Goal: Obtain resource: Obtain resource

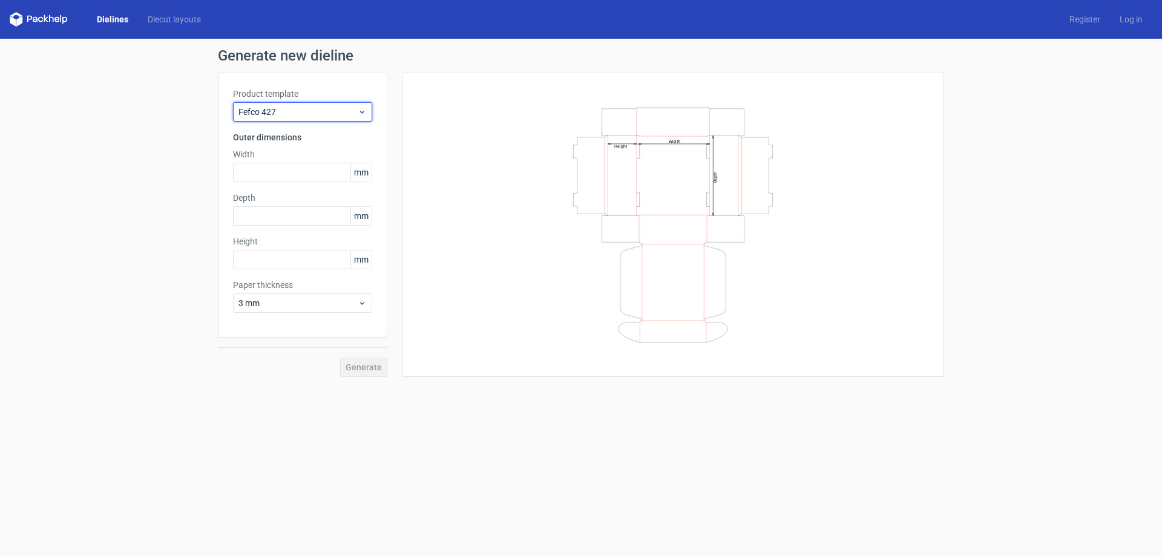
click at [313, 113] on span "Fefco 427" at bounding box center [297, 112] width 119 height 12
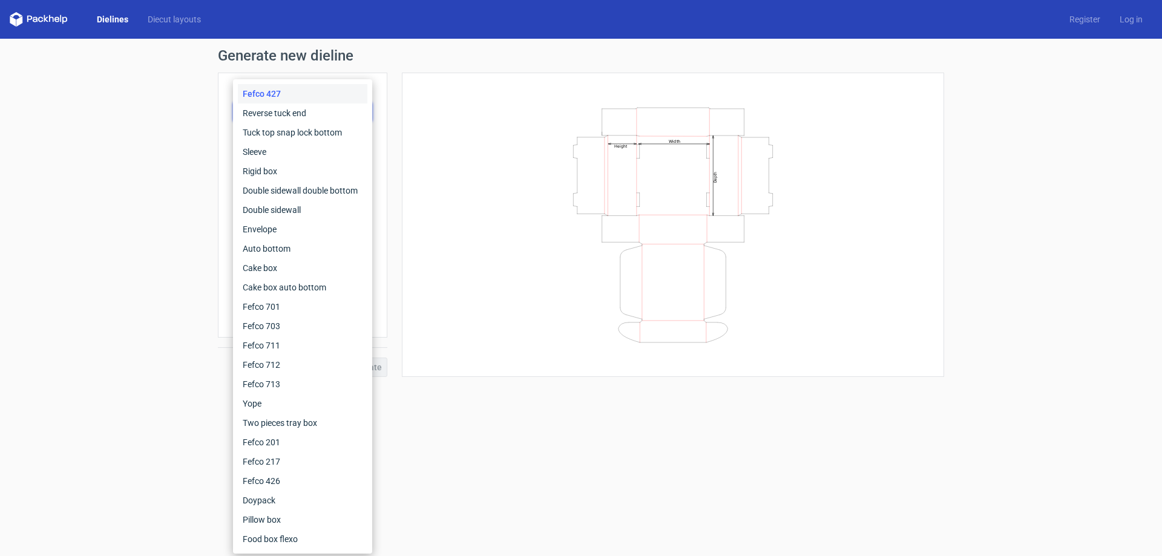
click at [534, 370] on div "Width Depth Height" at bounding box center [673, 225] width 542 height 304
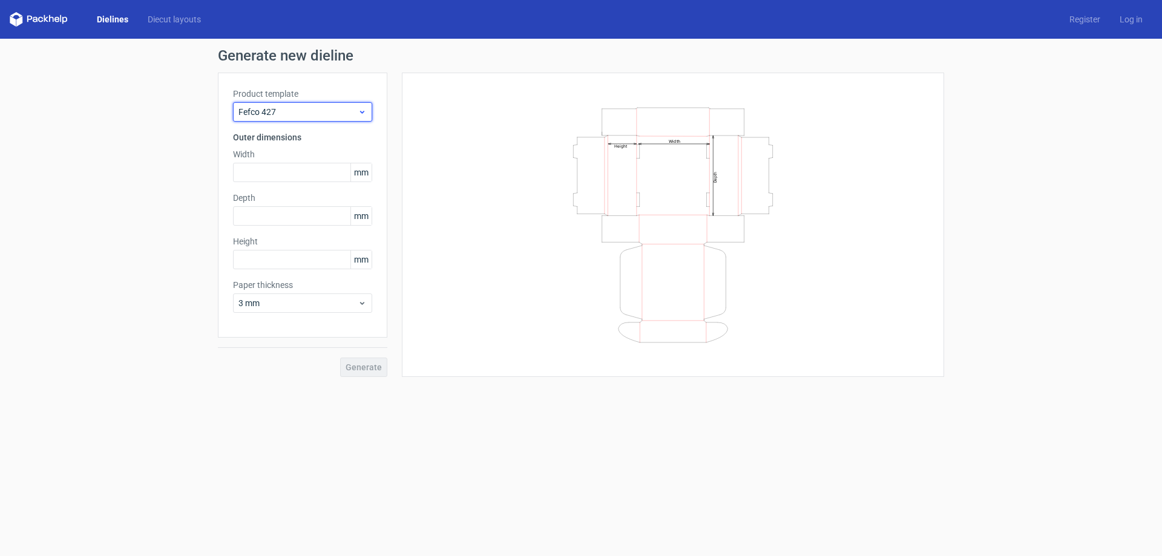
click at [285, 113] on span "Fefco 427" at bounding box center [297, 112] width 119 height 12
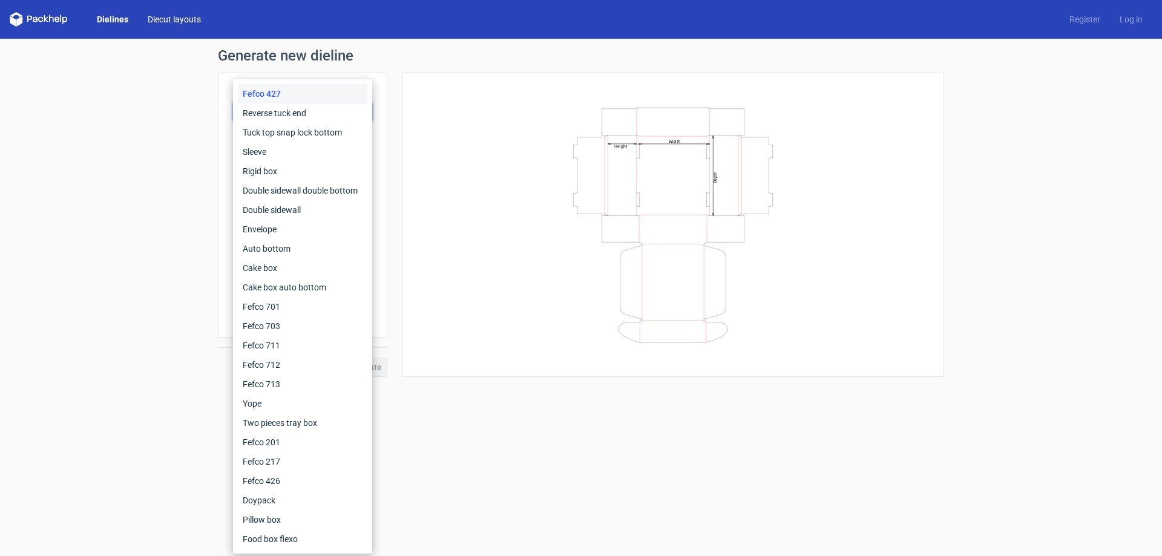
click at [162, 19] on link "Diecut layouts" at bounding box center [174, 19] width 73 height 12
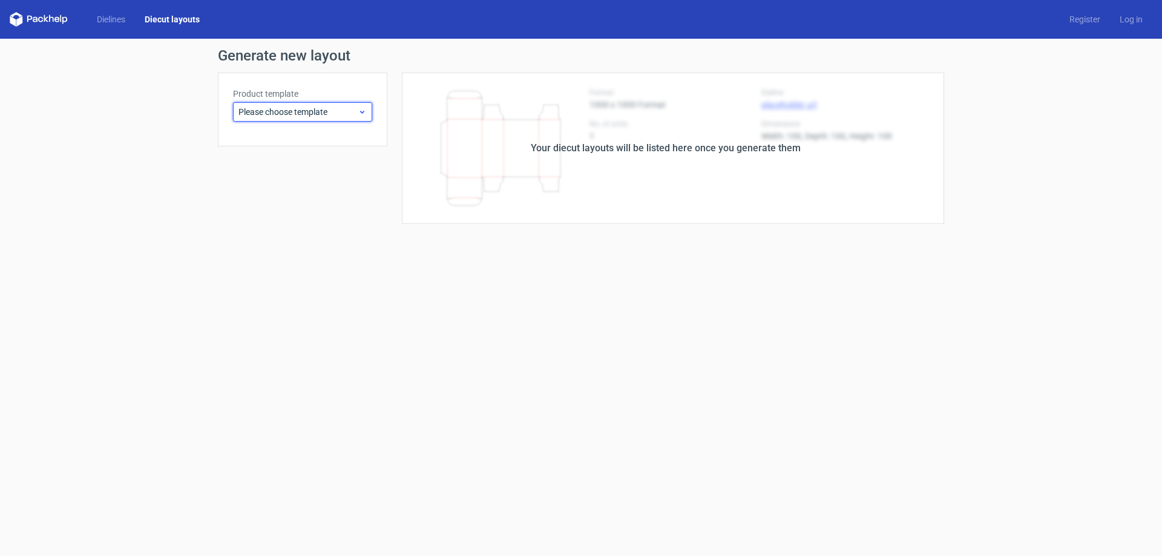
click at [271, 114] on span "Please choose template" at bounding box center [297, 112] width 119 height 12
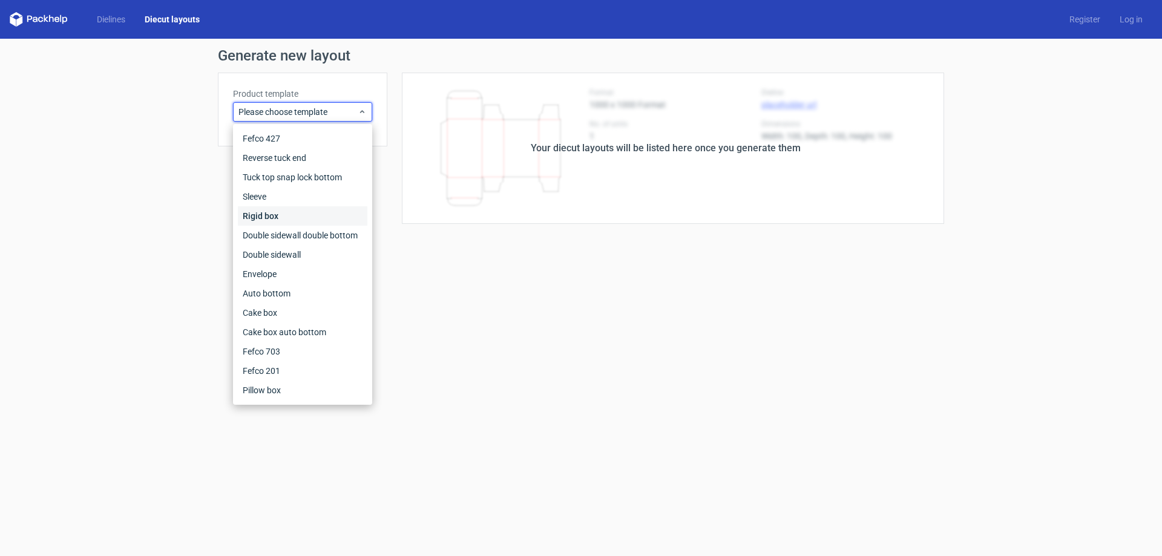
click at [273, 219] on div "Rigid box" at bounding box center [303, 215] width 130 height 19
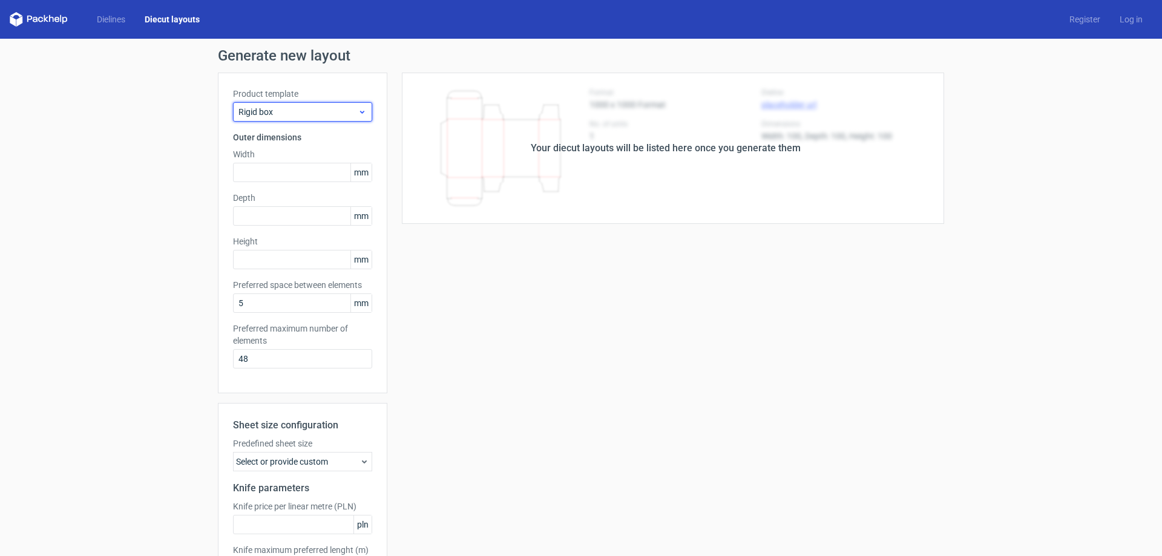
click at [287, 114] on span "Rigid box" at bounding box center [297, 112] width 119 height 12
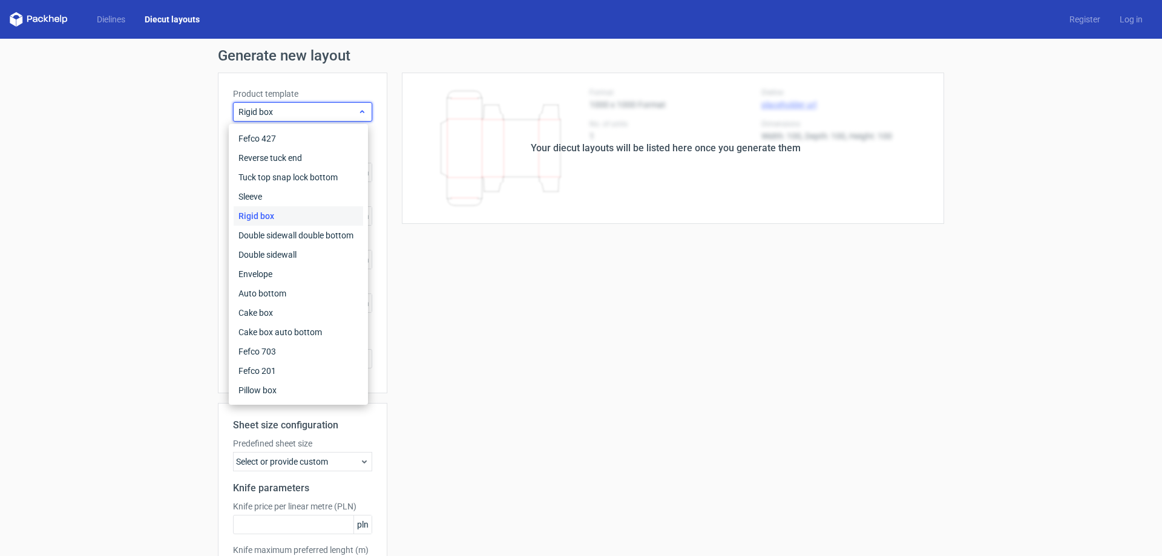
click at [269, 111] on span "Rigid box" at bounding box center [297, 112] width 119 height 12
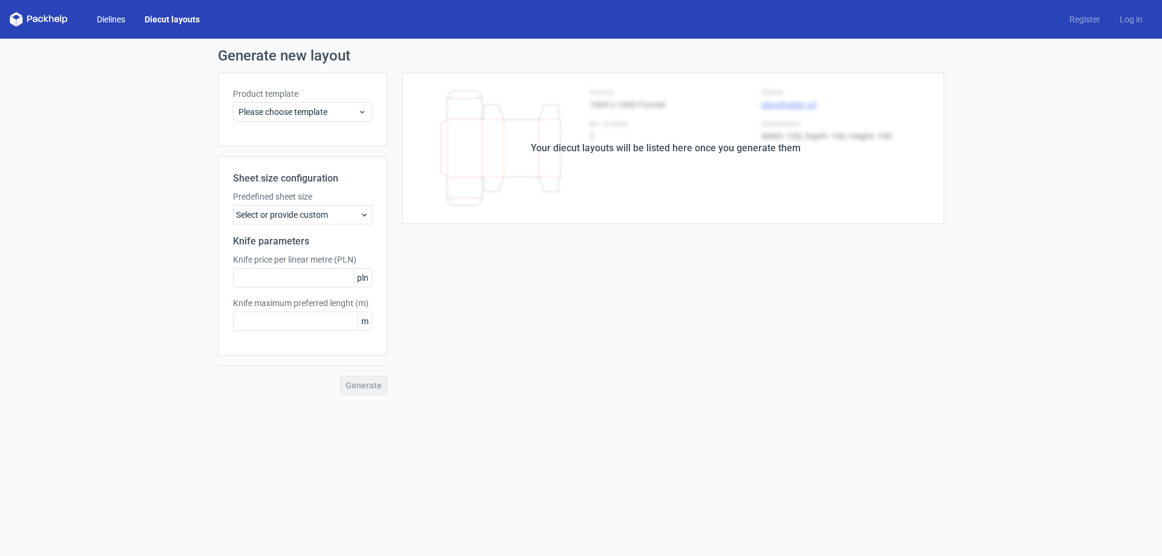
click at [107, 20] on link "Dielines" at bounding box center [111, 19] width 48 height 12
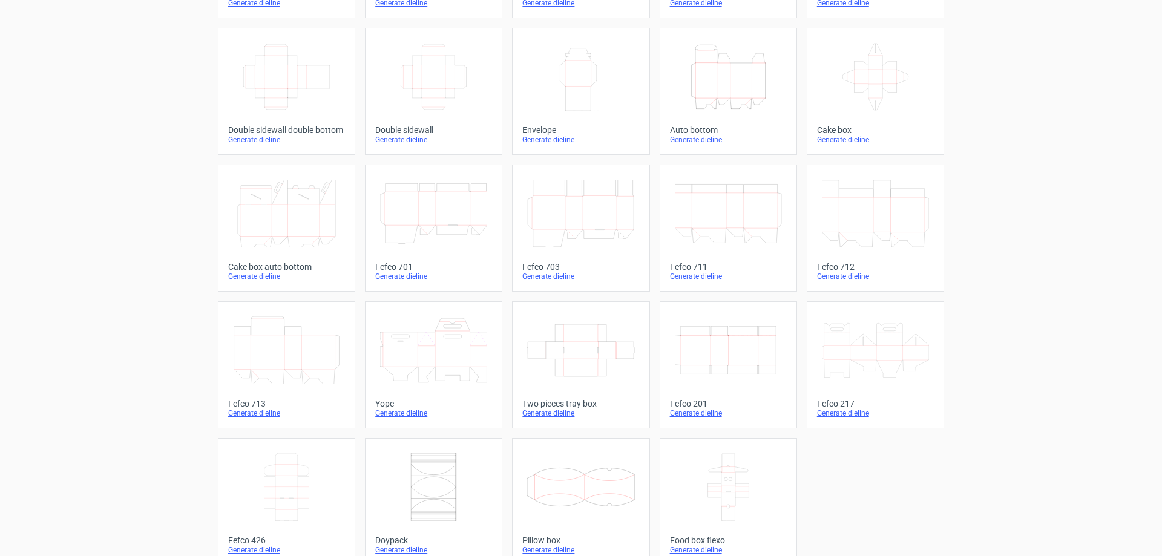
scroll to position [200, 0]
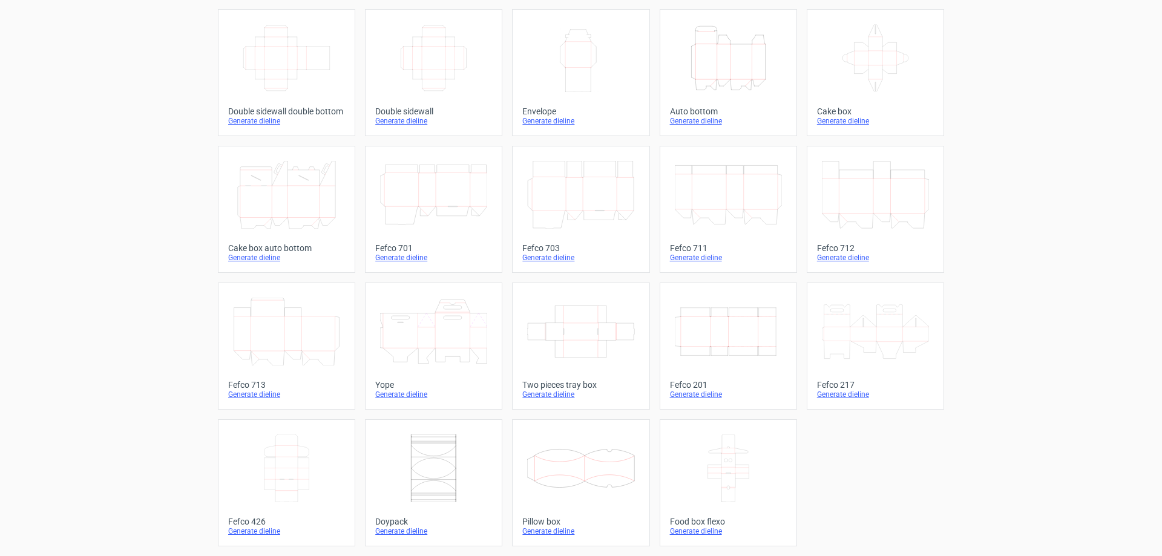
click at [258, 393] on div "Generate dieline" at bounding box center [286, 395] width 117 height 10
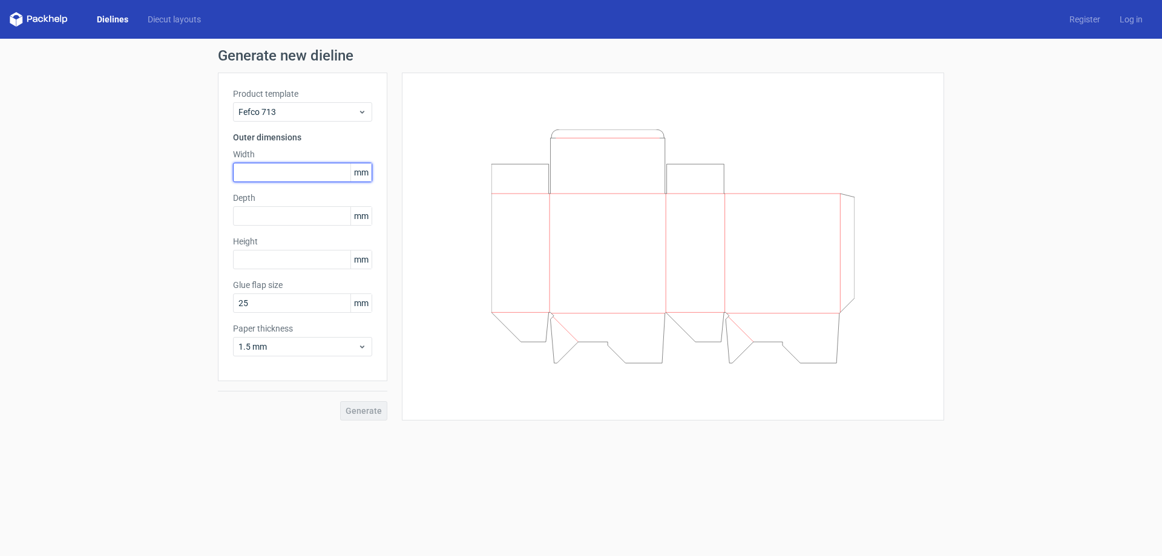
click at [287, 167] on input "text" at bounding box center [302, 172] width 139 height 19
type input "500"
click at [351, 404] on button "Generate" at bounding box center [363, 410] width 47 height 19
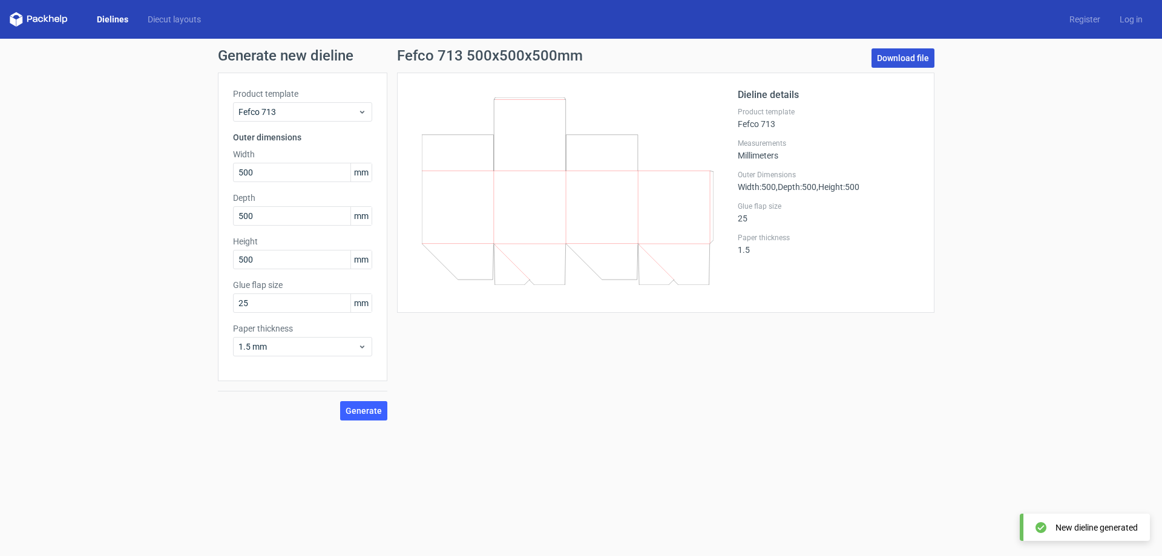
click at [891, 62] on link "Download file" at bounding box center [902, 57] width 63 height 19
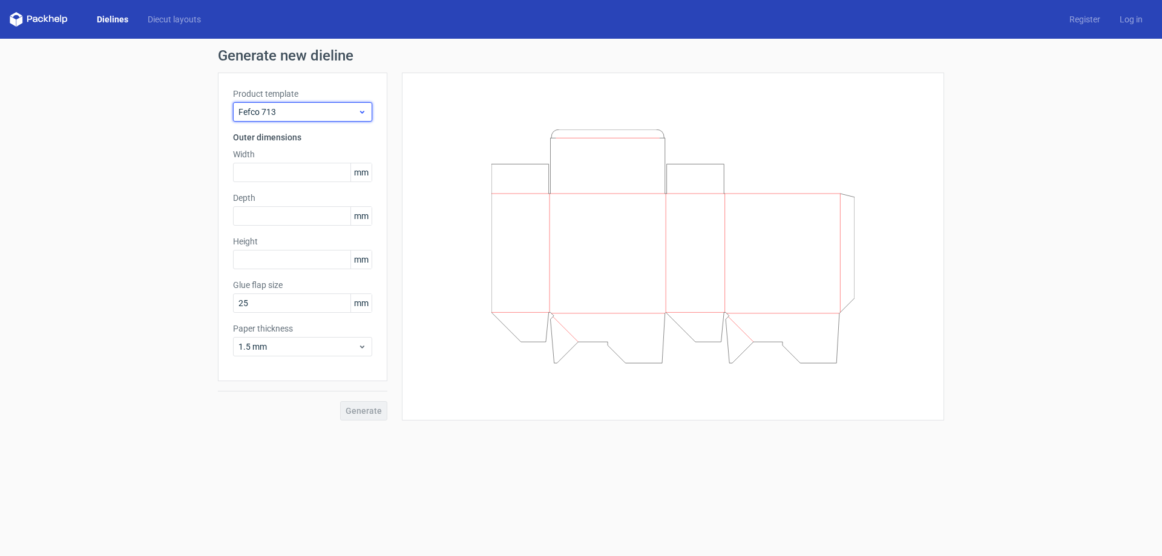
click at [361, 116] on icon at bounding box center [362, 112] width 9 height 10
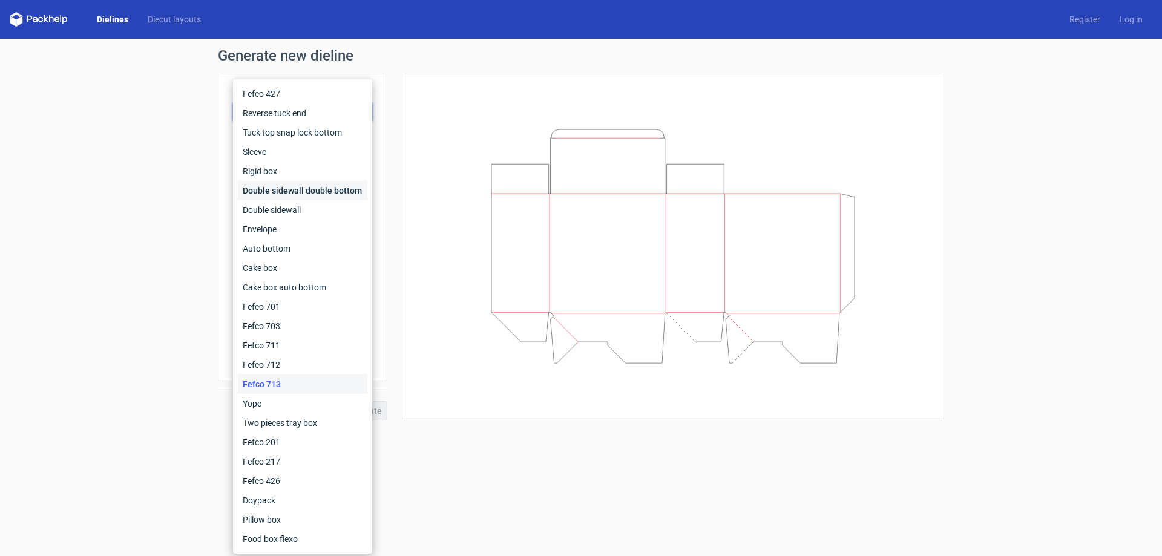
click at [304, 199] on div "Double sidewall double bottom" at bounding box center [303, 190] width 130 height 19
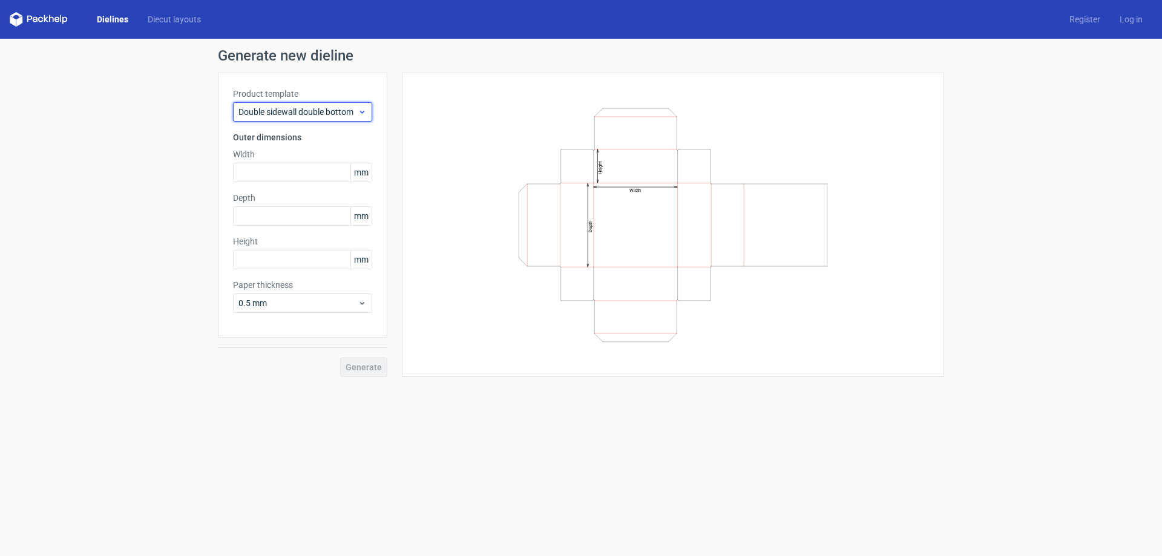
click at [303, 117] on span "Double sidewall double bottom" at bounding box center [297, 112] width 119 height 12
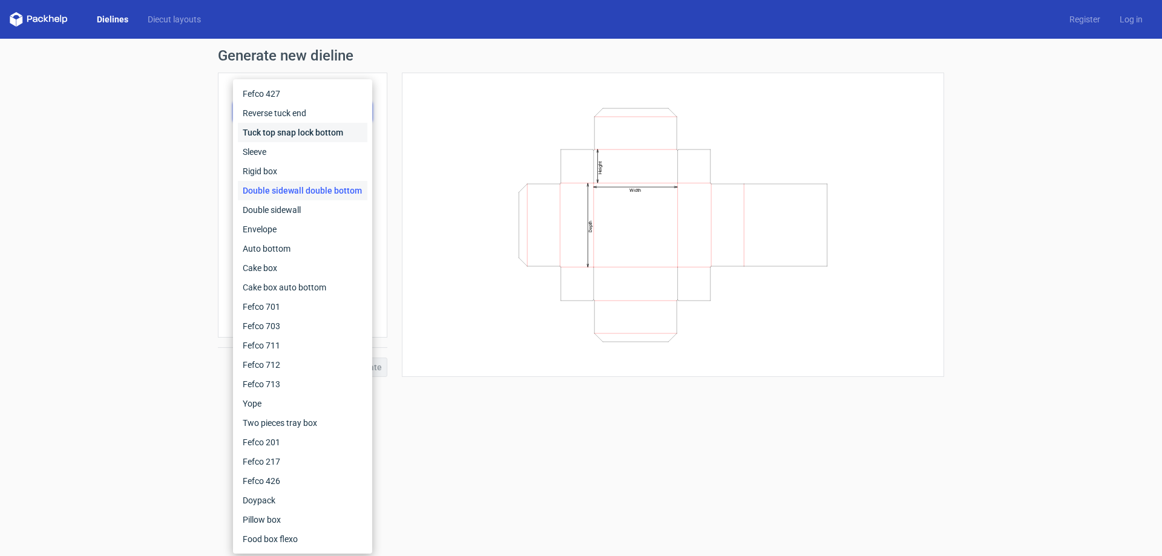
click at [285, 131] on div "Tuck top snap lock bottom" at bounding box center [303, 132] width 130 height 19
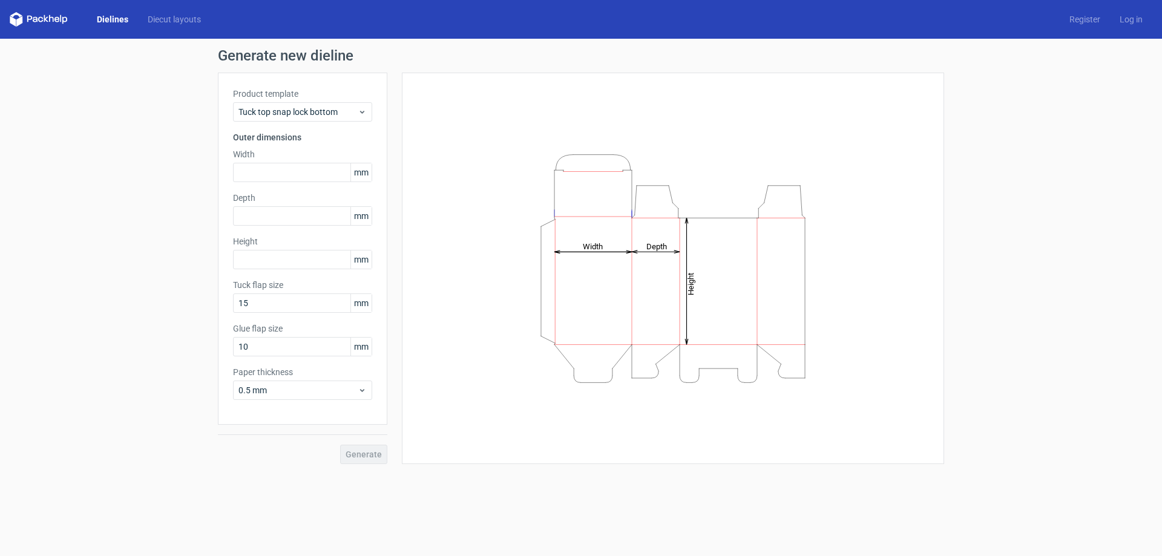
click at [303, 122] on div "Product template Tuck top snap lock bottom Outer dimensions Width mm Depth mm H…" at bounding box center [302, 249] width 169 height 352
click at [302, 117] on span "Tuck top snap lock bottom" at bounding box center [297, 112] width 119 height 12
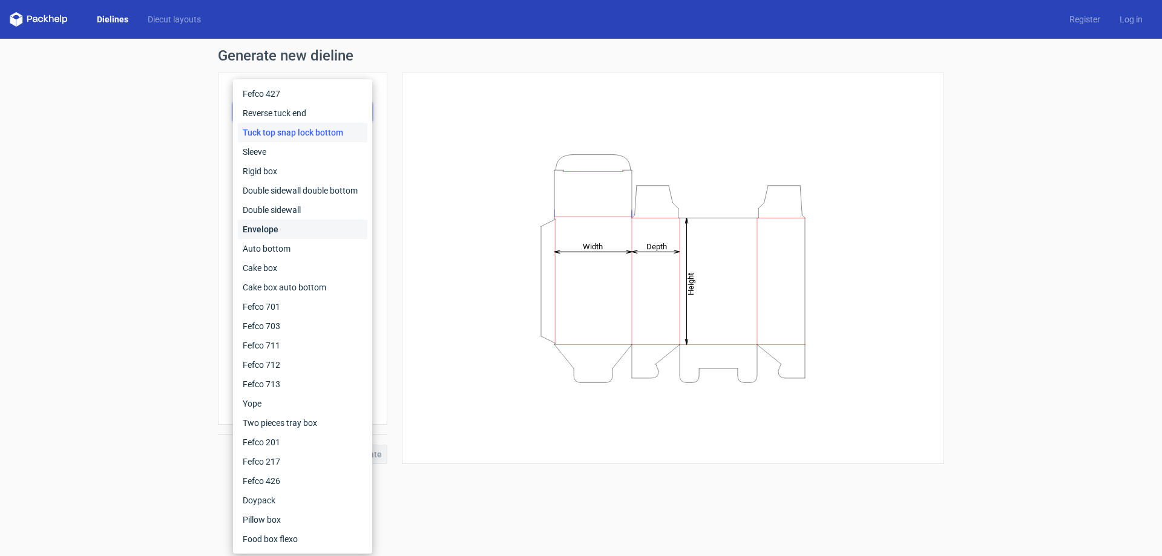
click at [278, 231] on div "Envelope" at bounding box center [303, 229] width 130 height 19
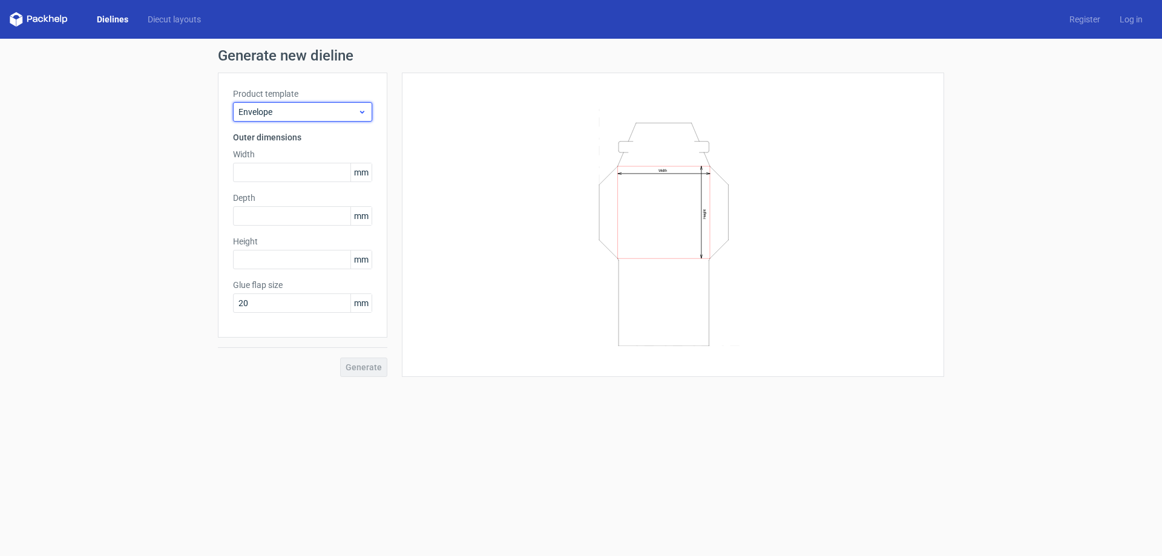
click at [294, 114] on span "Envelope" at bounding box center [297, 112] width 119 height 12
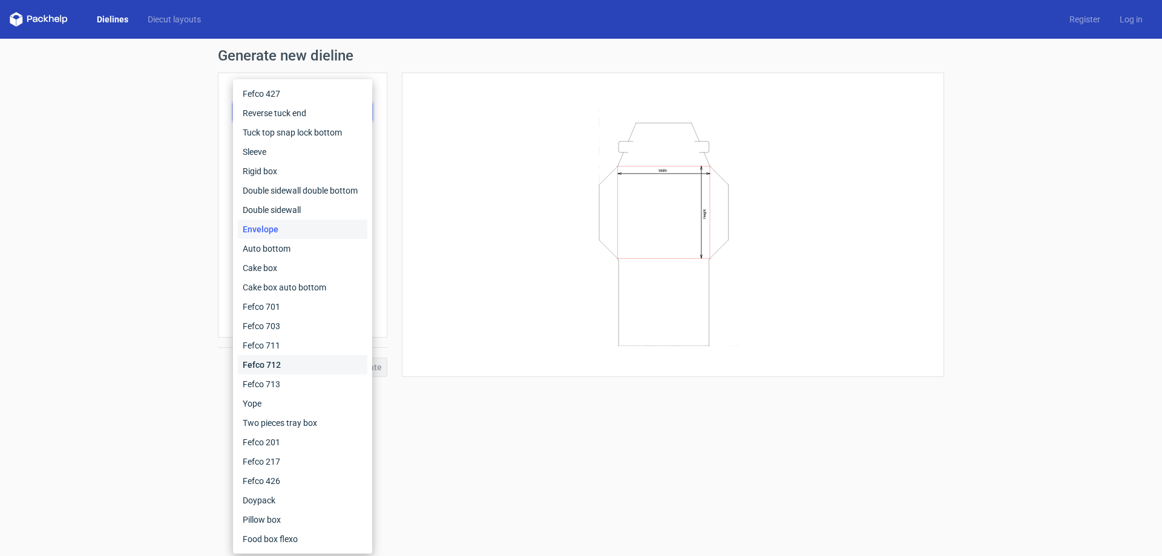
click at [289, 366] on div "Fefco 712" at bounding box center [303, 364] width 130 height 19
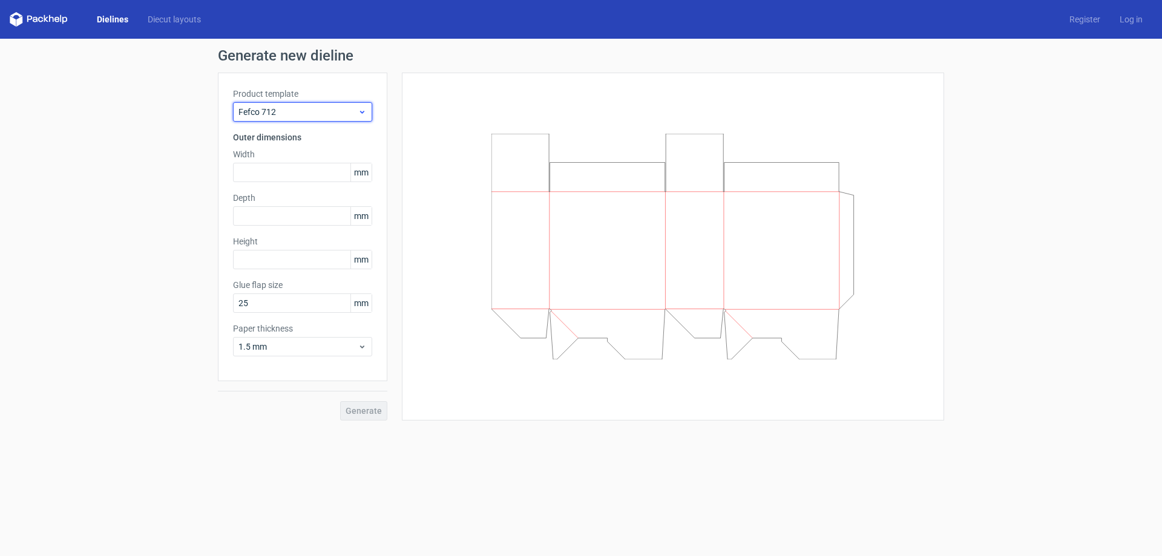
click at [284, 112] on span "Fefco 712" at bounding box center [297, 112] width 119 height 12
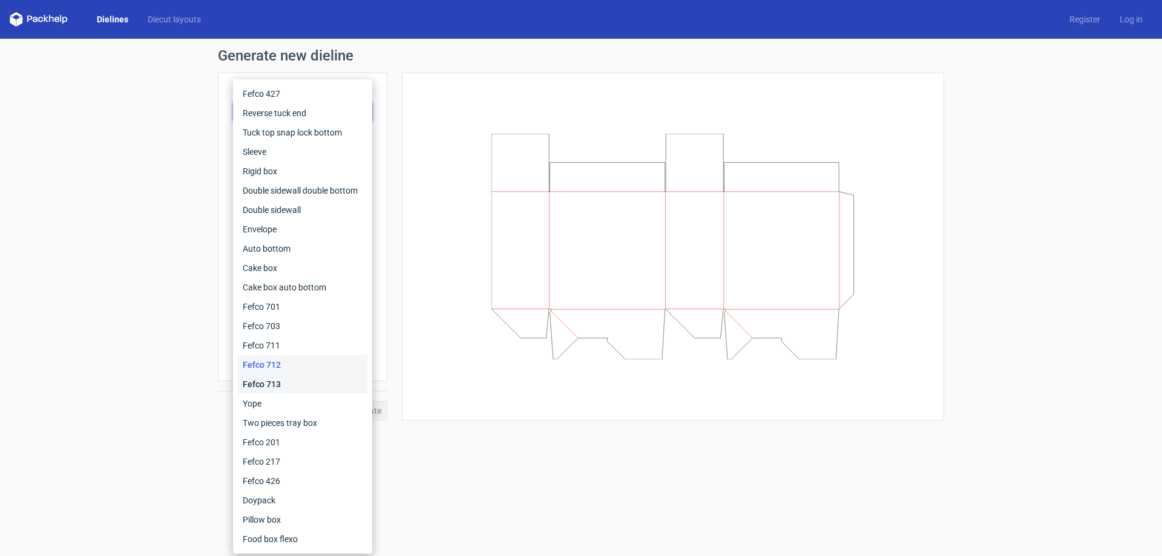
click at [267, 384] on div "Fefco 713" at bounding box center [303, 384] width 130 height 19
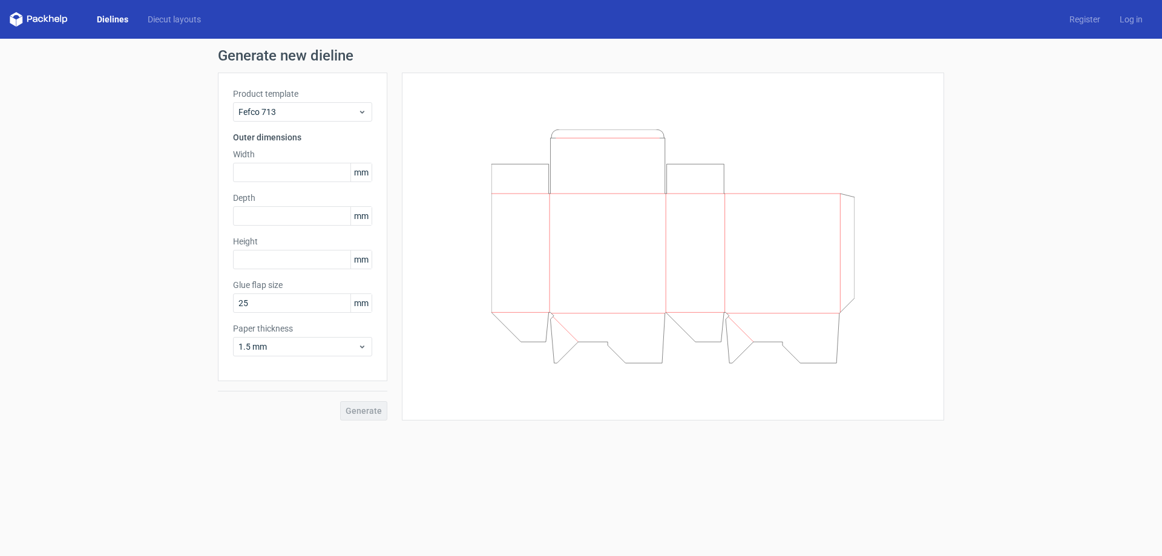
click at [287, 123] on div "Product template Fefco 713 Outer dimensions Width mm Depth mm Height mm Glue fl…" at bounding box center [302, 227] width 169 height 309
click at [285, 117] on span "Fefco 713" at bounding box center [297, 112] width 119 height 12
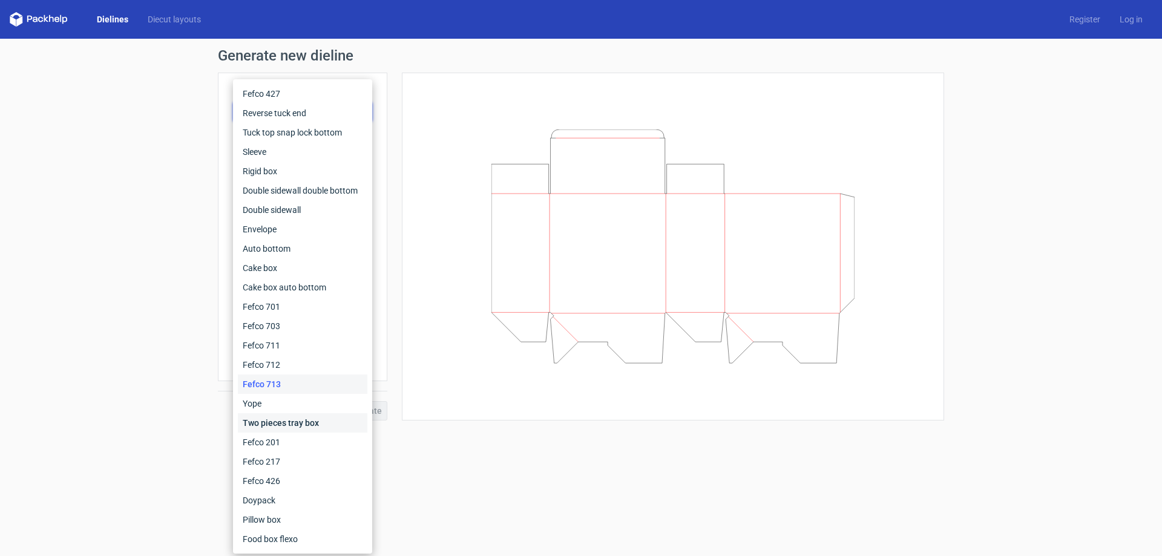
click at [274, 423] on div "Two pieces tray box" at bounding box center [303, 422] width 130 height 19
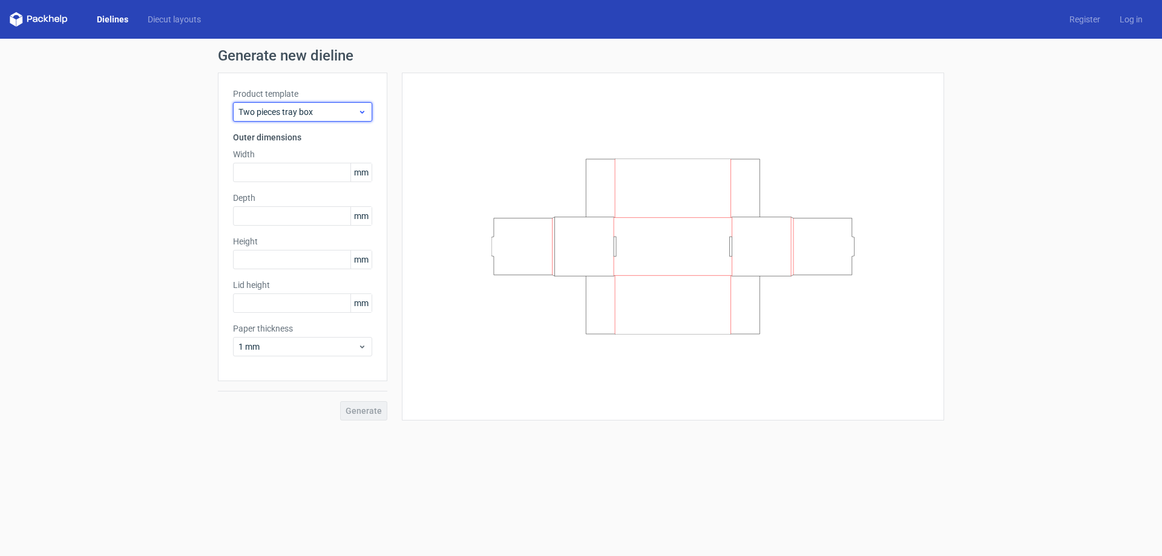
click at [306, 109] on span "Two pieces tray box" at bounding box center [297, 112] width 119 height 12
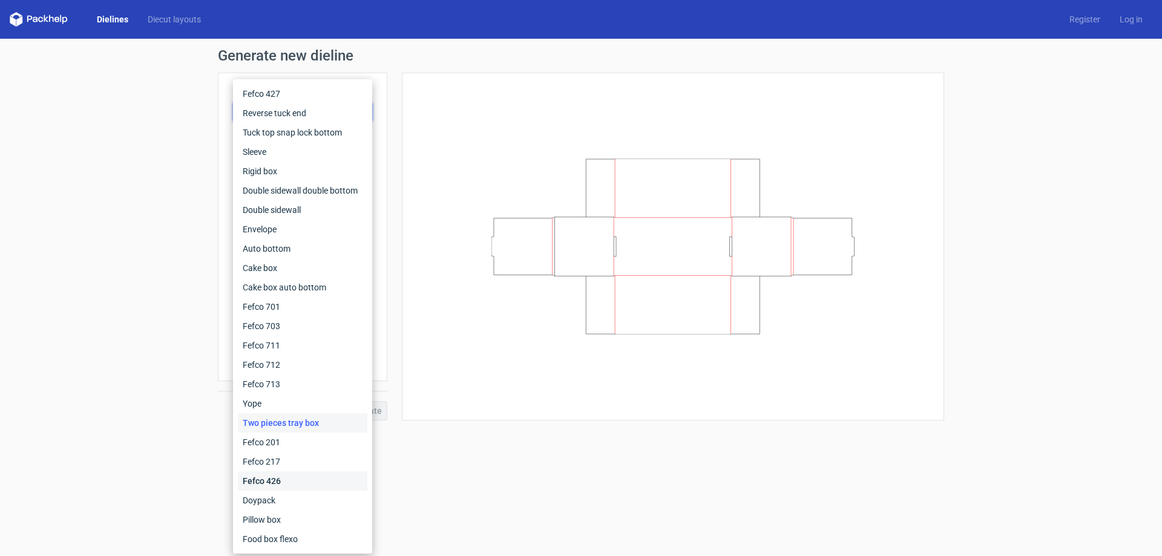
click at [276, 488] on div "Fefco 426" at bounding box center [303, 480] width 130 height 19
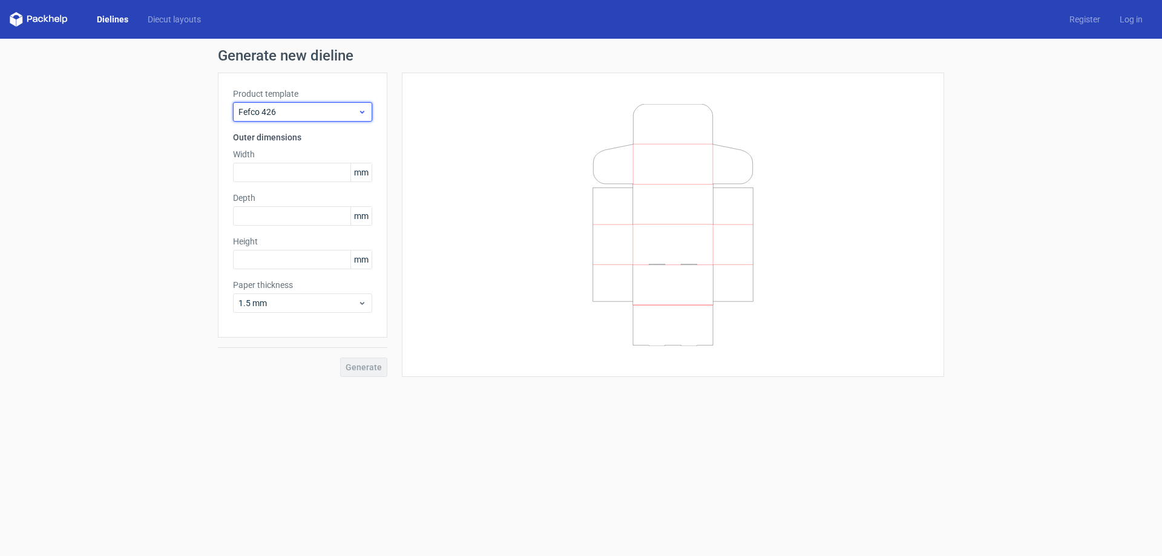
click at [339, 107] on span "Fefco 426" at bounding box center [297, 112] width 119 height 12
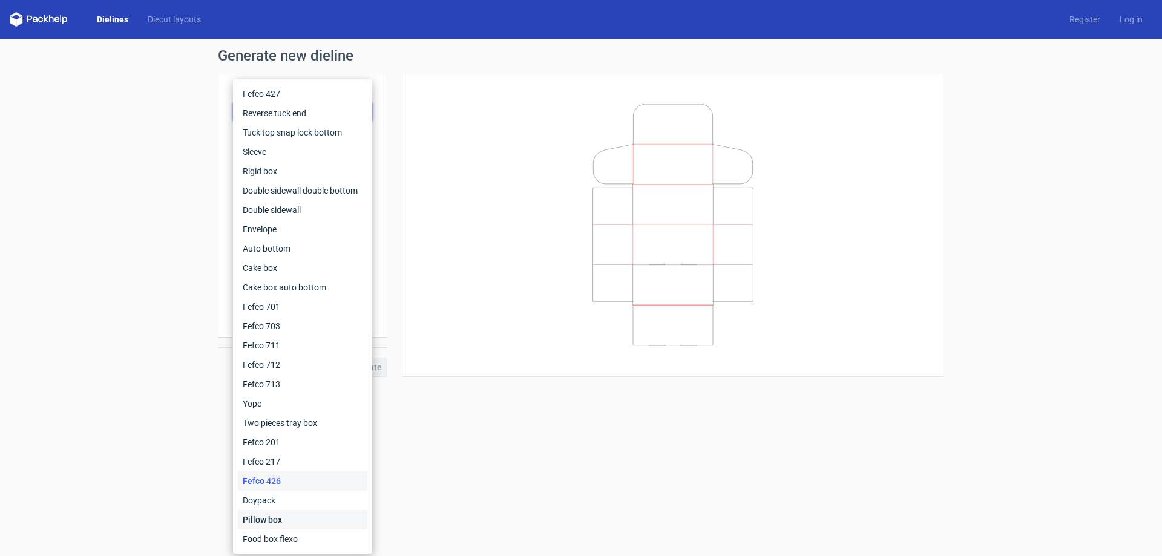
click at [303, 521] on div "Pillow box" at bounding box center [303, 519] width 130 height 19
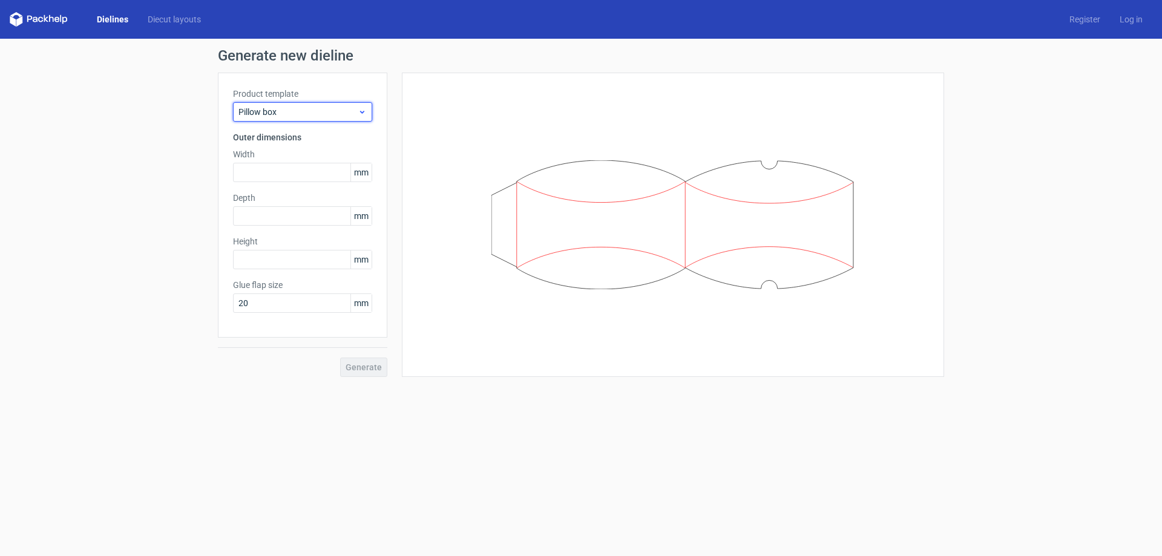
click at [279, 105] on div "Pillow box" at bounding box center [302, 111] width 139 height 19
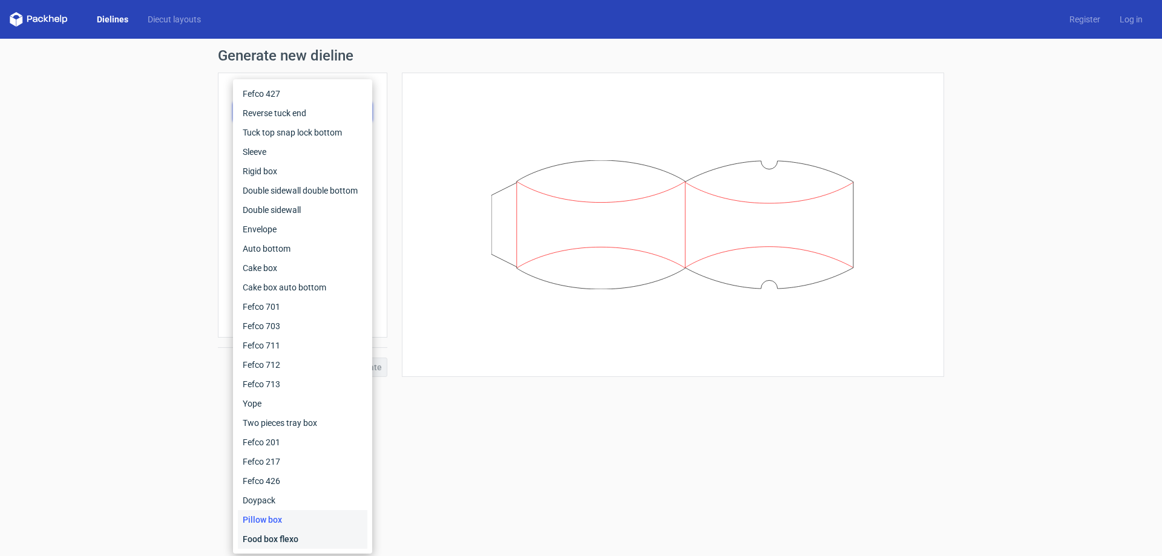
click at [275, 546] on div "Food box flexo" at bounding box center [303, 539] width 130 height 19
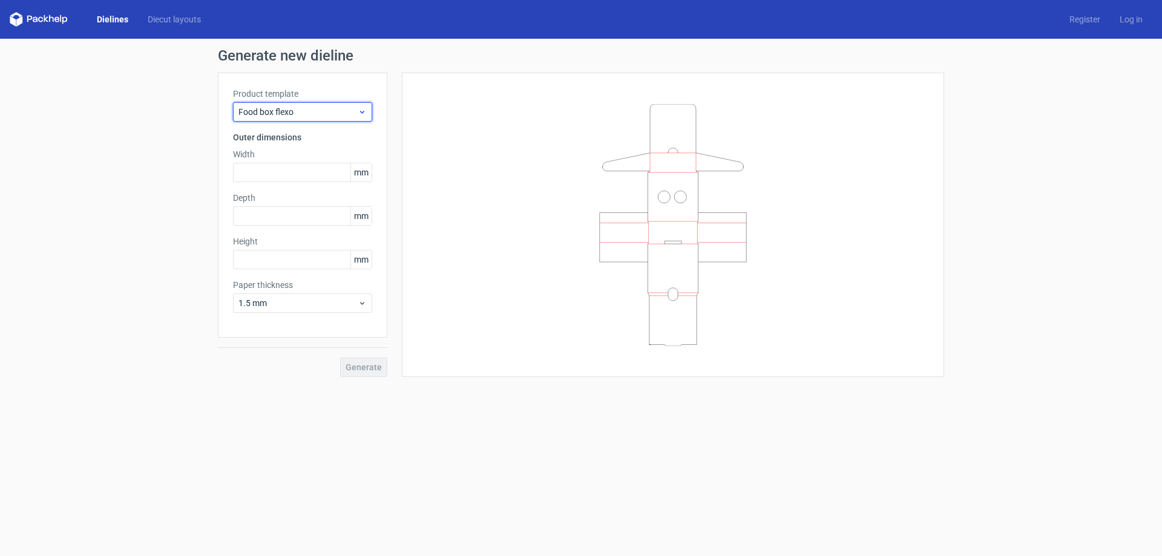
click at [300, 103] on div "Food box flexo" at bounding box center [302, 111] width 139 height 19
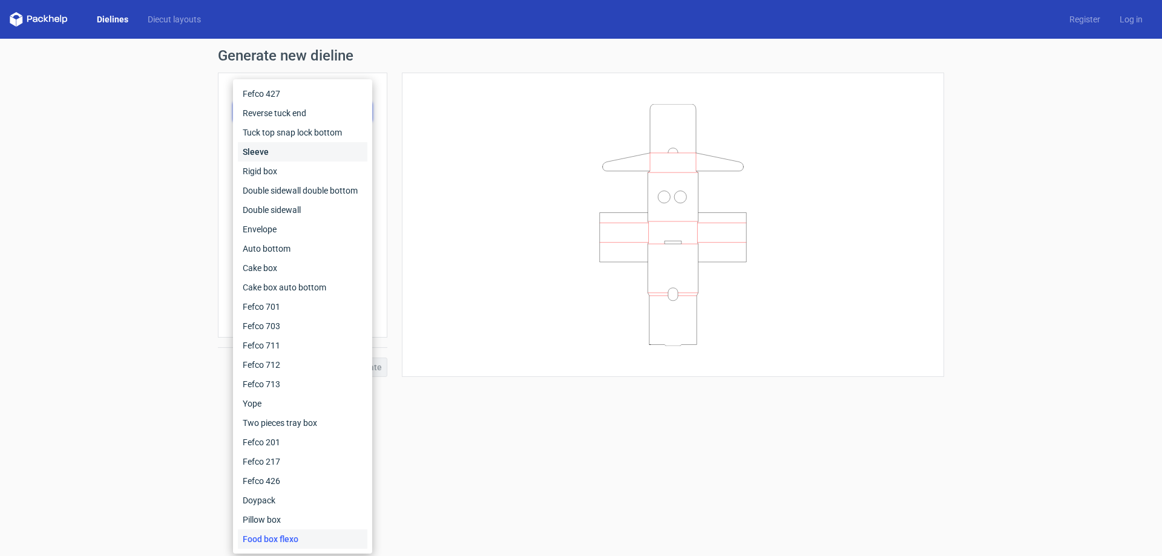
click at [278, 145] on div "Sleeve" at bounding box center [303, 151] width 130 height 19
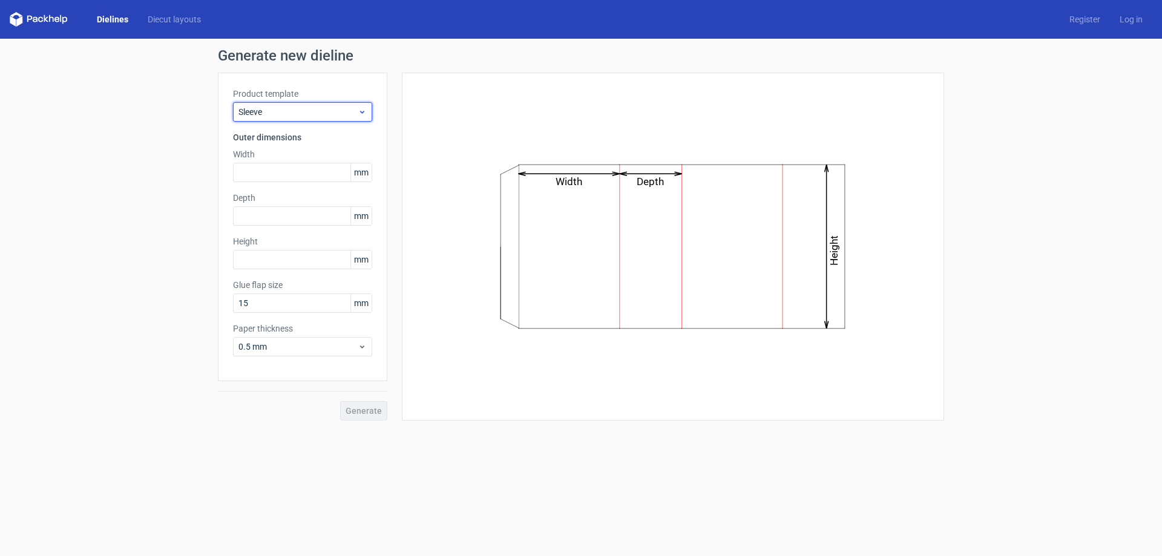
click at [323, 108] on span "Sleeve" at bounding box center [297, 112] width 119 height 12
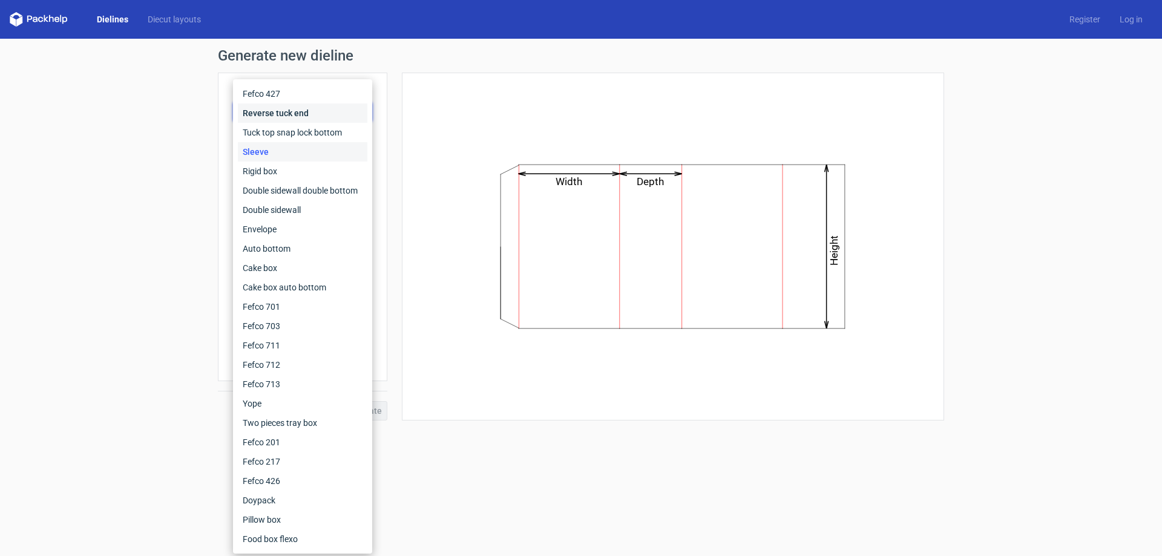
click at [273, 119] on div "Reverse tuck end" at bounding box center [303, 112] width 130 height 19
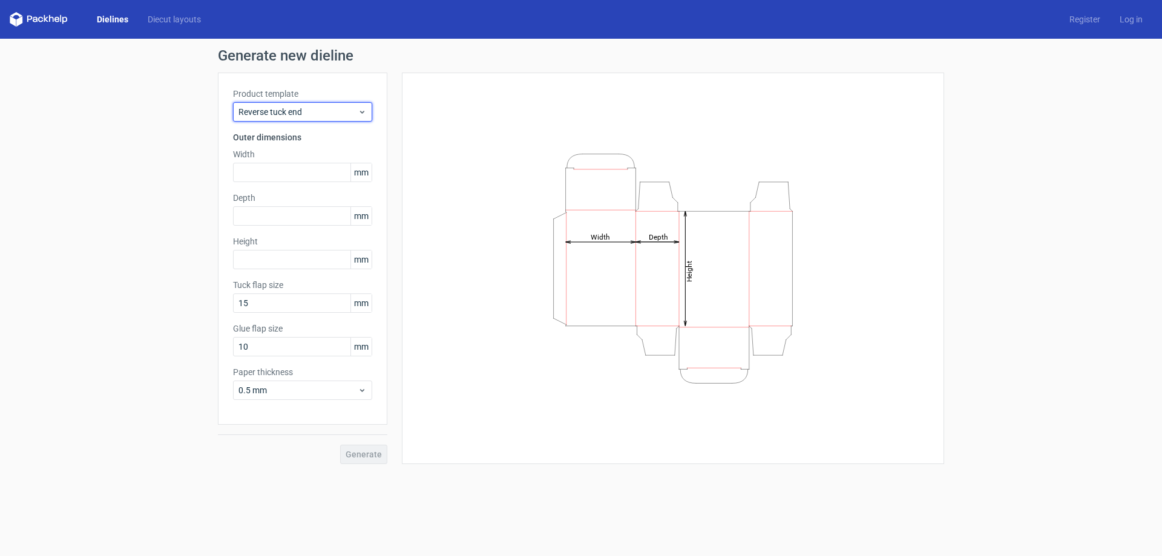
click at [273, 119] on div "Reverse tuck end" at bounding box center [302, 111] width 139 height 19
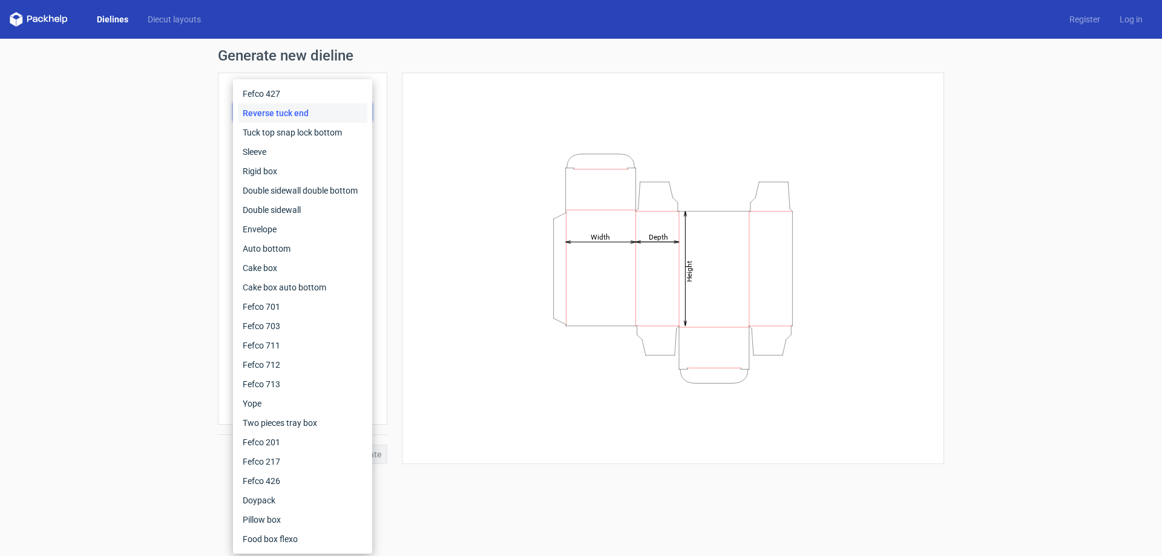
click at [203, 175] on div "Generate new dieline Product template Reverse tuck end Outer dimensions Width m…" at bounding box center [581, 256] width 1162 height 435
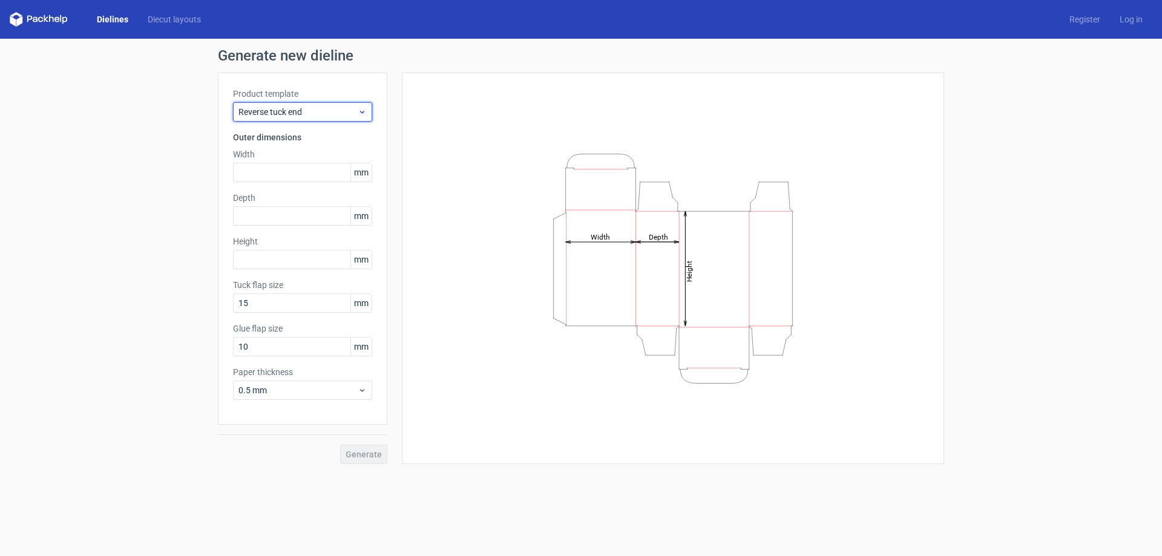
click at [335, 113] on span "Reverse tuck end" at bounding box center [297, 112] width 119 height 12
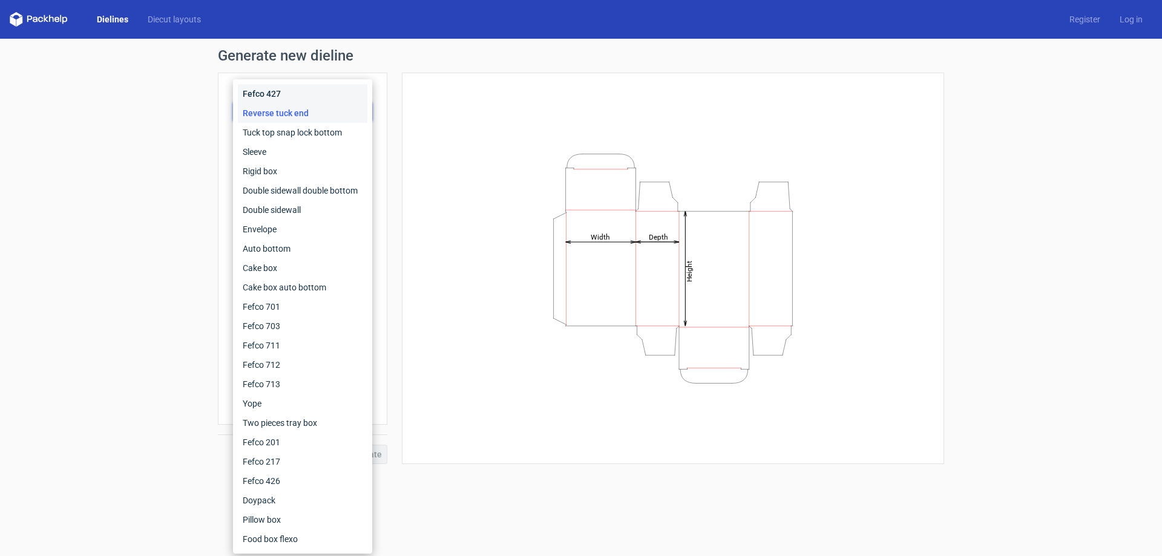
click at [266, 93] on div "Fefco 427" at bounding box center [303, 93] width 130 height 19
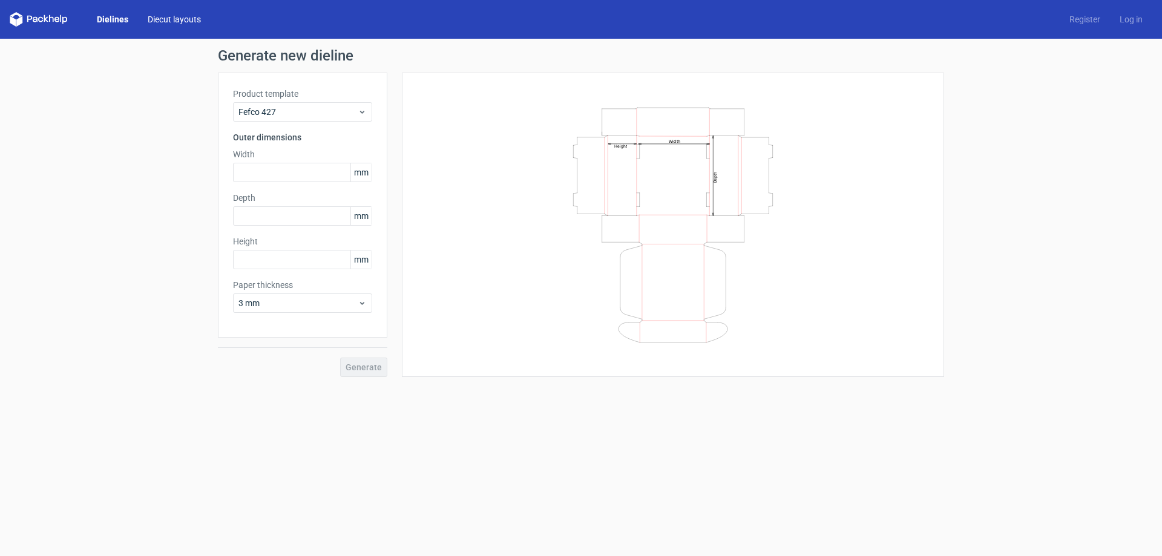
click at [168, 18] on link "Diecut layouts" at bounding box center [174, 19] width 73 height 12
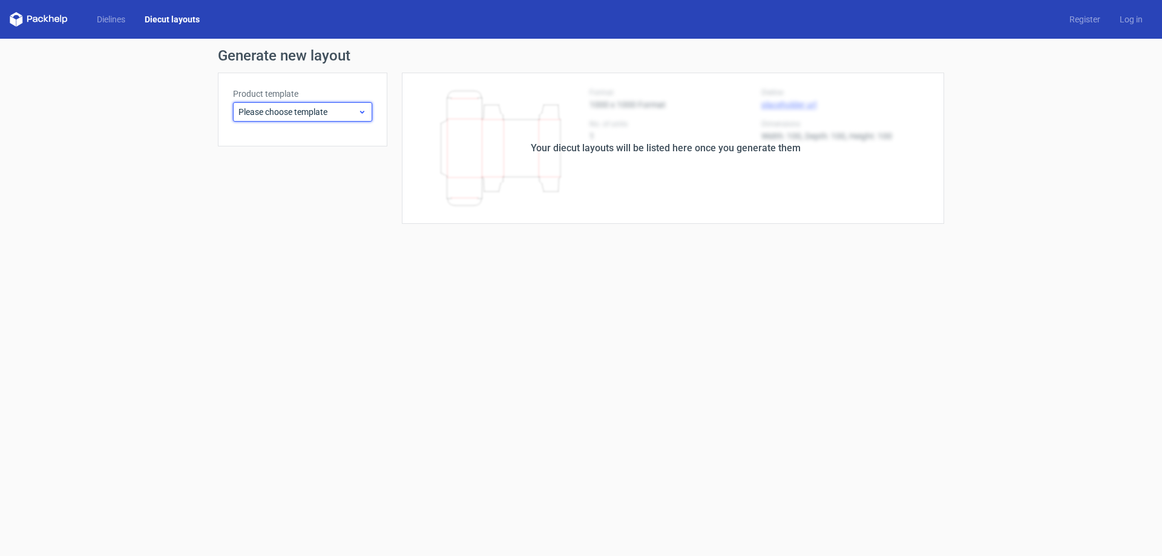
click at [302, 121] on div "Please choose template" at bounding box center [302, 111] width 139 height 19
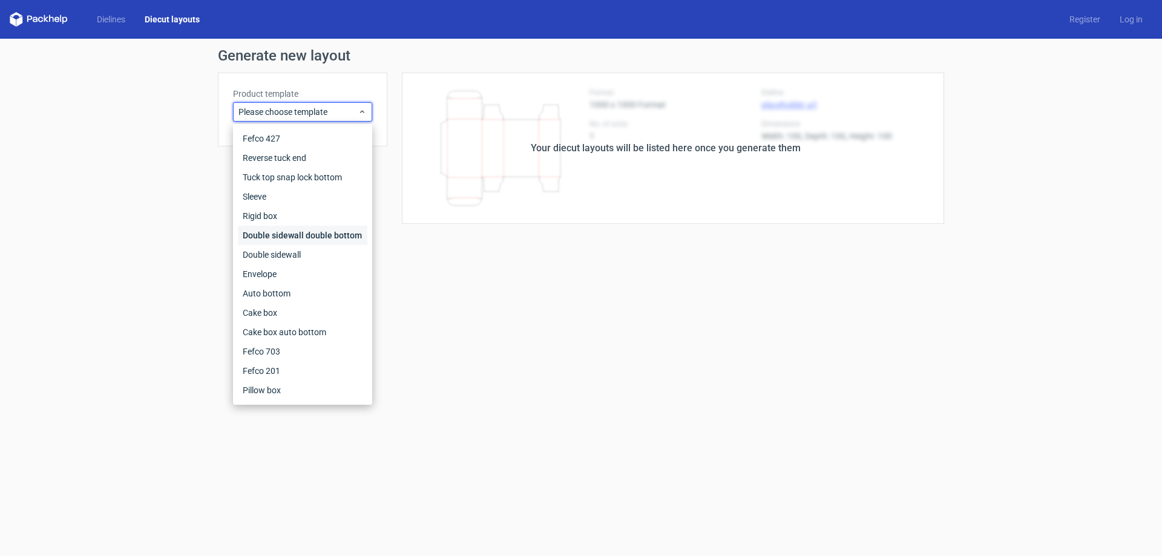
click at [258, 236] on div "Double sidewall double bottom" at bounding box center [303, 235] width 130 height 19
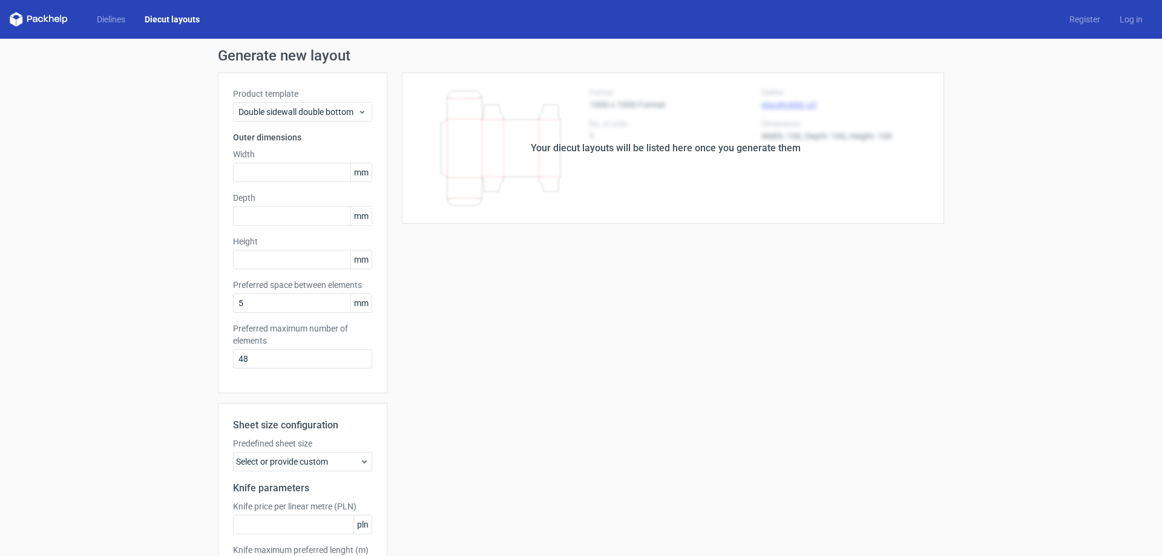
click at [119, 30] on div "Dielines Diecut layouts Register Log in" at bounding box center [581, 19] width 1162 height 39
click at [114, 30] on div "Dielines Diecut layouts Register Log in" at bounding box center [581, 19] width 1162 height 39
click at [108, 18] on link "Dielines" at bounding box center [111, 19] width 48 height 12
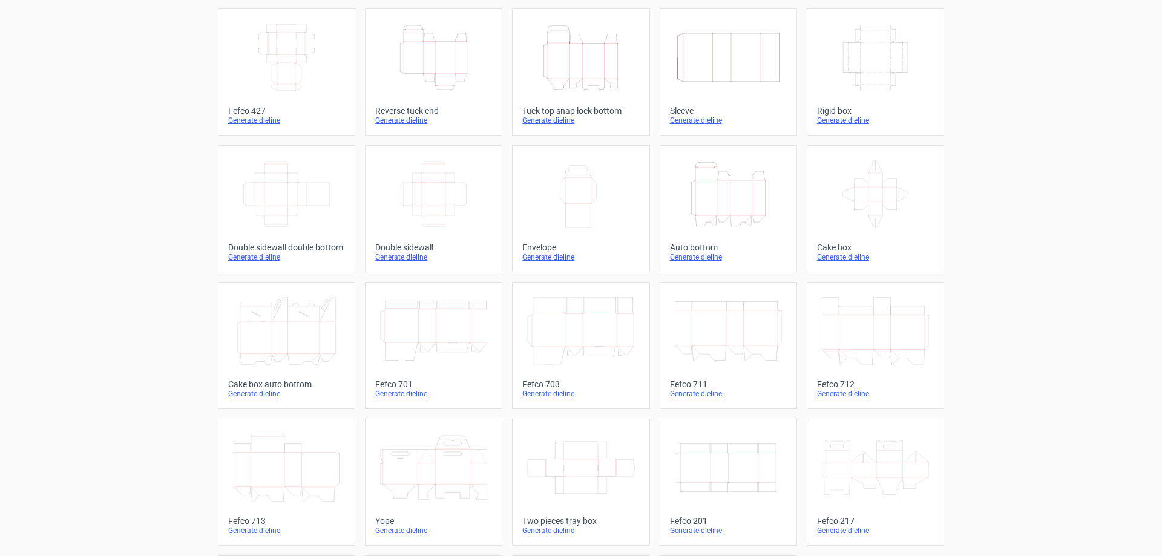
scroll to position [200, 0]
click at [828, 394] on div "Generate dieline" at bounding box center [875, 395] width 117 height 10
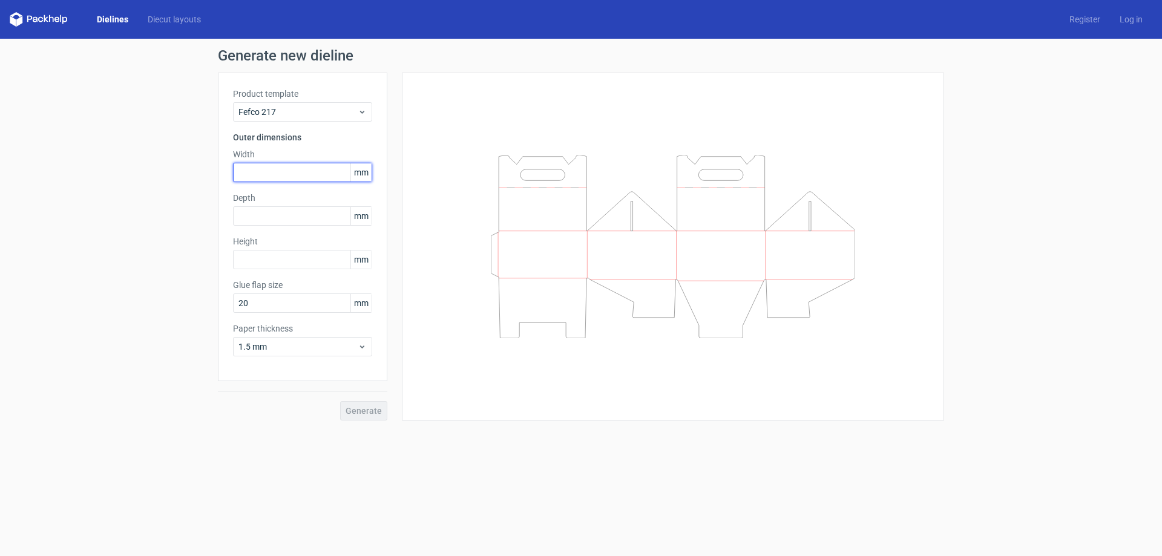
click at [263, 164] on input "text" at bounding box center [302, 172] width 139 height 19
click at [273, 340] on div "1.5 mm" at bounding box center [302, 346] width 139 height 19
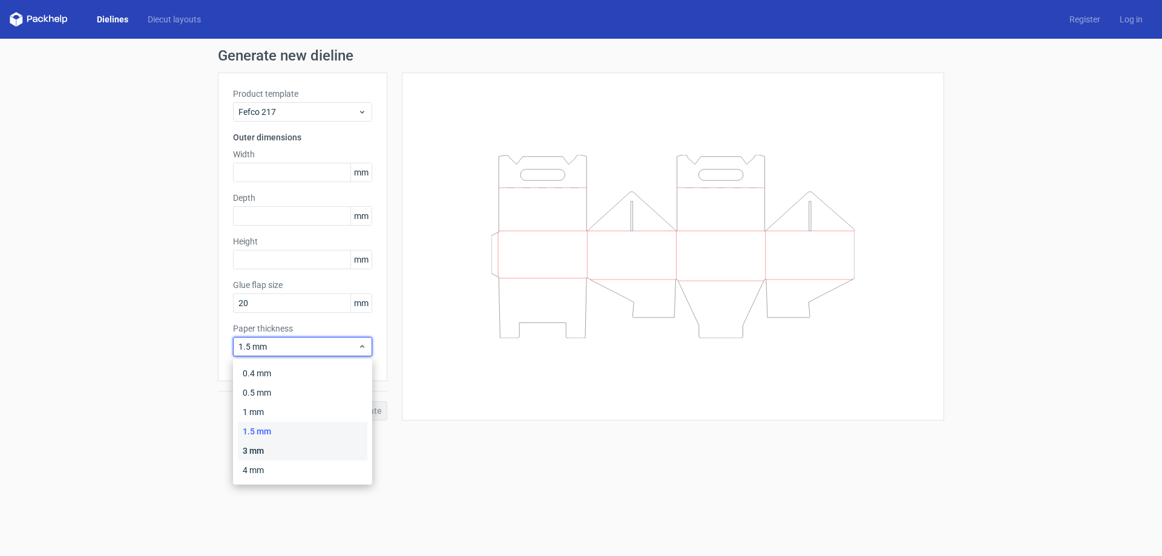
click at [258, 444] on div "3 mm" at bounding box center [303, 450] width 130 height 19
click at [303, 355] on div "3 mm" at bounding box center [302, 346] width 139 height 19
click at [254, 430] on div "1.5 mm" at bounding box center [303, 431] width 130 height 19
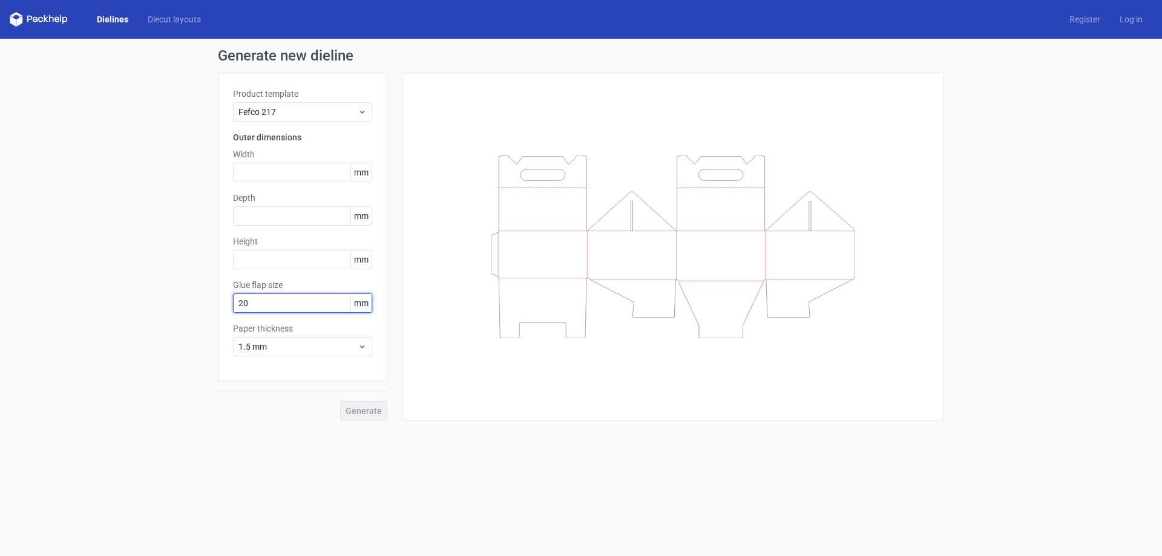
drag, startPoint x: 286, startPoint y: 299, endPoint x: 204, endPoint y: 312, distance: 83.4
click at [204, 312] on div "Generate new dieline Product template Fefco 217 Outer dimensions Width mm Depth…" at bounding box center [581, 235] width 1162 height 392
type input "30"
click at [266, 181] on input "text" at bounding box center [302, 172] width 139 height 19
click at [369, 175] on span "mm" at bounding box center [360, 172] width 21 height 18
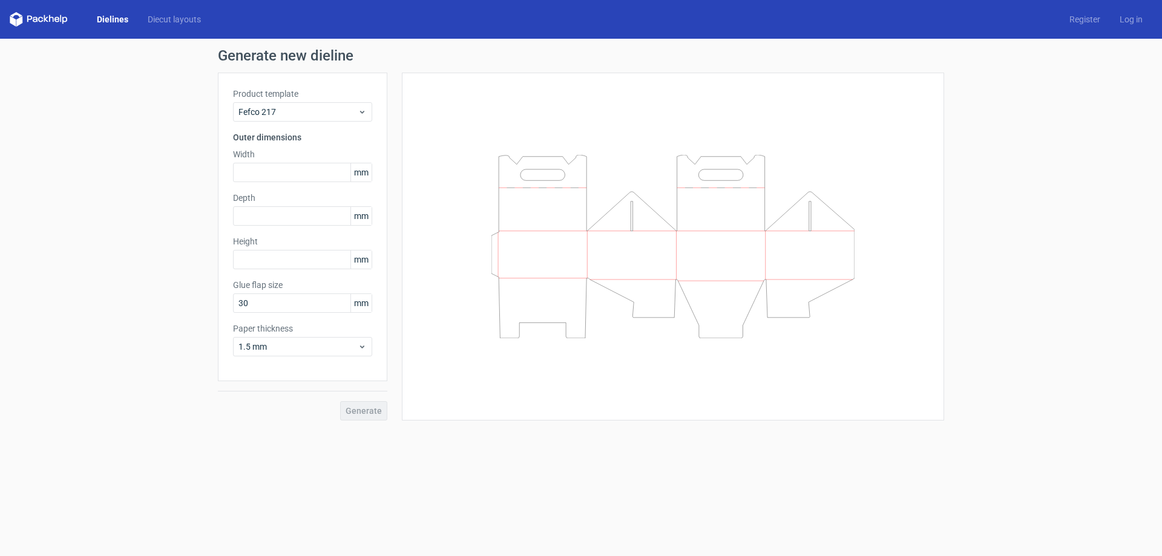
click at [354, 175] on span "mm" at bounding box center [360, 172] width 21 height 18
drag, startPoint x: 312, startPoint y: 175, endPoint x: 290, endPoint y: 175, distance: 22.4
click at [290, 175] on input "text" at bounding box center [302, 172] width 139 height 19
click at [263, 211] on input "text" at bounding box center [302, 215] width 139 height 19
click at [261, 169] on input "text" at bounding box center [302, 172] width 139 height 19
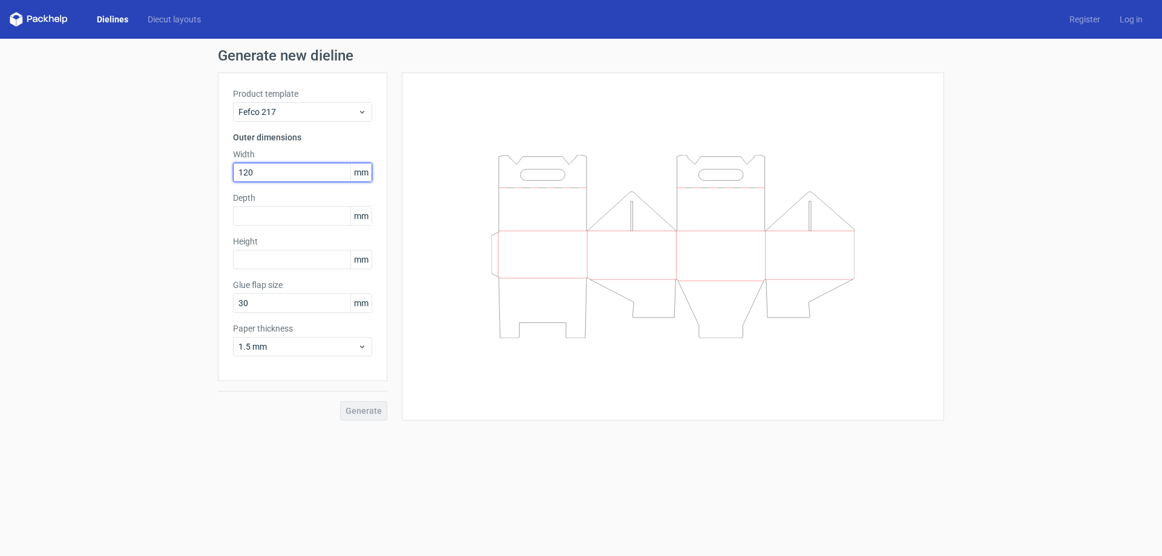
type input "120"
type input "56"
type input "170"
click at [358, 421] on div "Generate new dieline Product template Fefco 217 Outer dimensions Width 120 mm D…" at bounding box center [581, 235] width 1162 height 392
click at [358, 415] on span "Generate" at bounding box center [364, 411] width 36 height 8
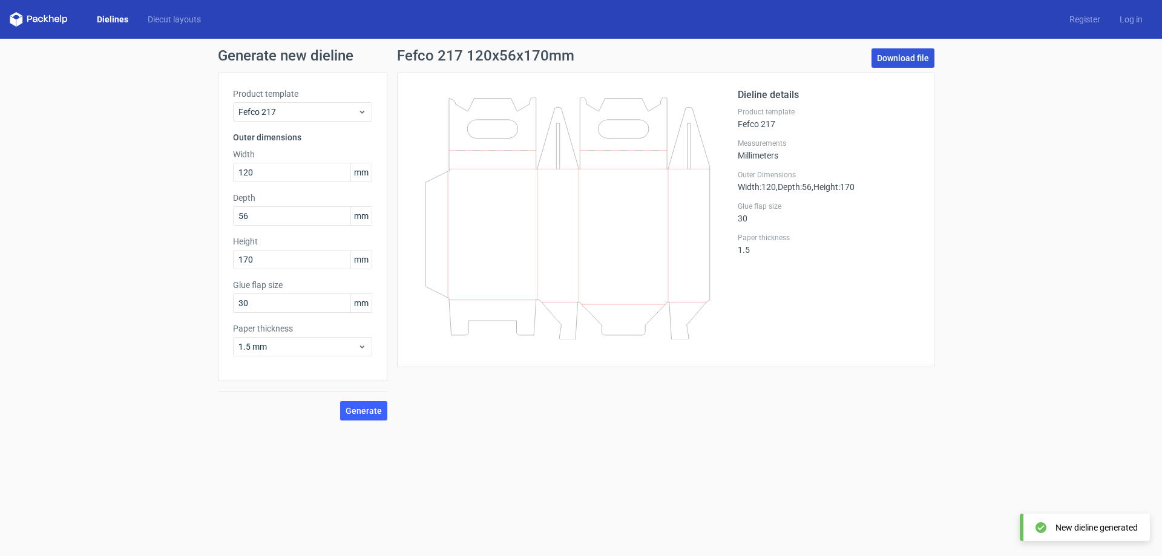
click at [907, 61] on link "Download file" at bounding box center [902, 57] width 63 height 19
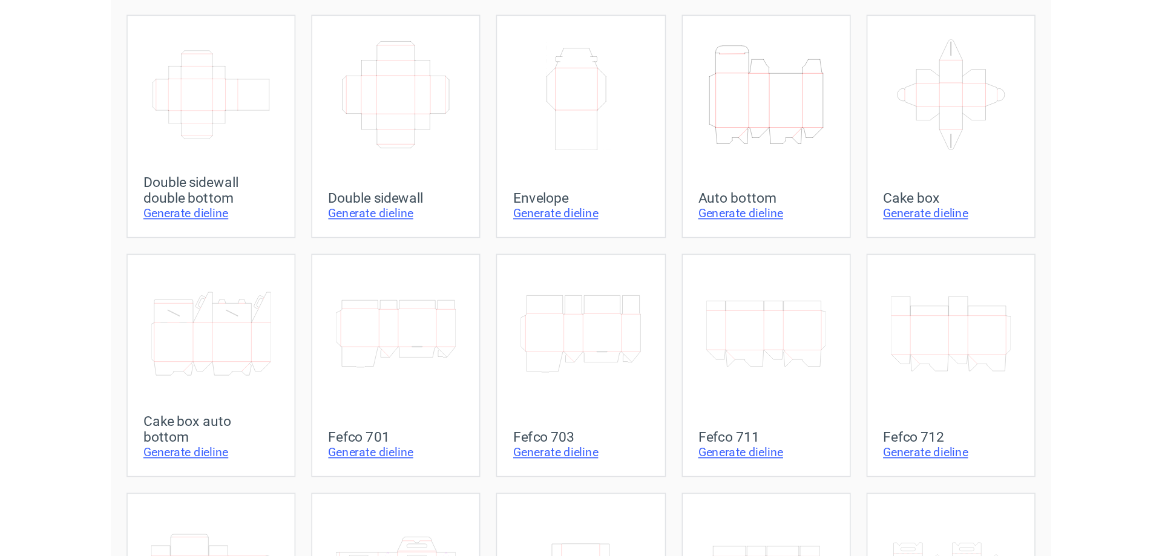
scroll to position [200, 0]
